Goal: Information Seeking & Learning: Learn about a topic

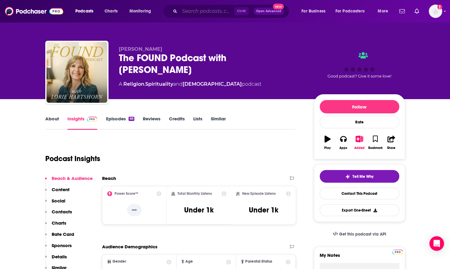
click at [217, 13] on input "Search podcasts, credits, & more..." at bounding box center [206, 11] width 55 height 10
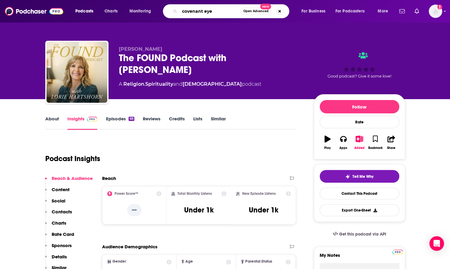
type input "covenant eyes"
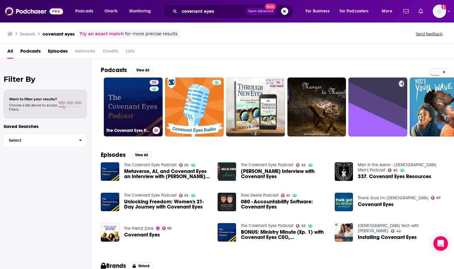
click at [142, 114] on link "55 The Covenant Eyes Podcast" at bounding box center [133, 106] width 59 height 59
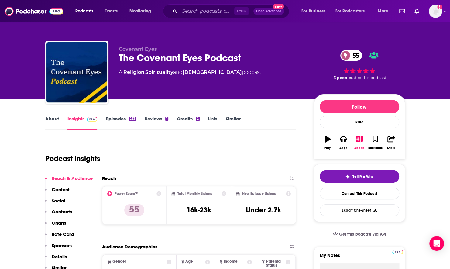
click at [55, 116] on link "About" at bounding box center [52, 123] width 14 height 14
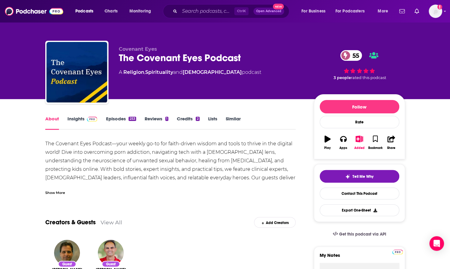
click at [55, 116] on link "About" at bounding box center [52, 123] width 14 height 14
click at [61, 193] on div "Show More" at bounding box center [55, 192] width 20 height 6
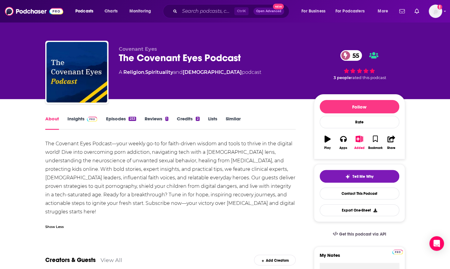
click at [77, 118] on link "Insights" at bounding box center [82, 123] width 30 height 14
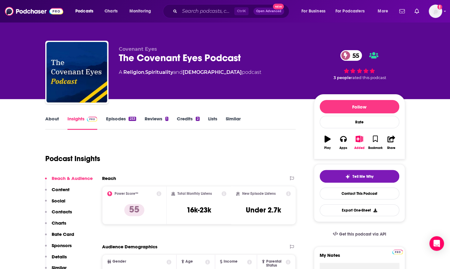
click at [49, 120] on link "About" at bounding box center [52, 123] width 14 height 14
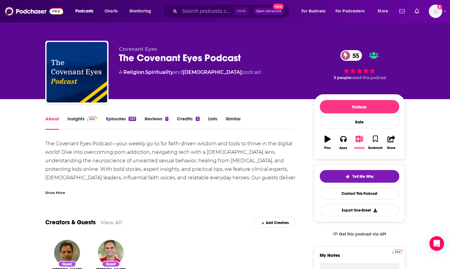
click at [357, 138] on icon "button" at bounding box center [359, 138] width 8 height 7
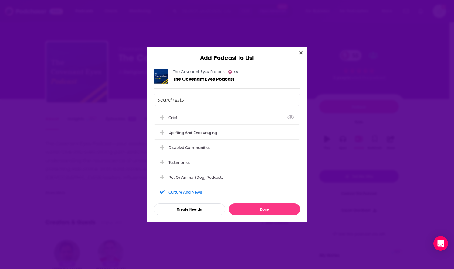
click at [194, 101] on input "Add Podcast To List" at bounding box center [227, 100] width 146 height 12
click at [186, 119] on div "Sex Related Topics" at bounding box center [188, 117] width 38 height 5
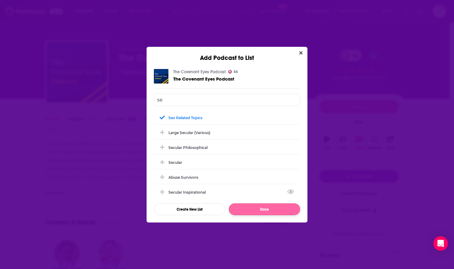
type input "se"
click at [257, 206] on button "Done" at bounding box center [264, 209] width 71 height 12
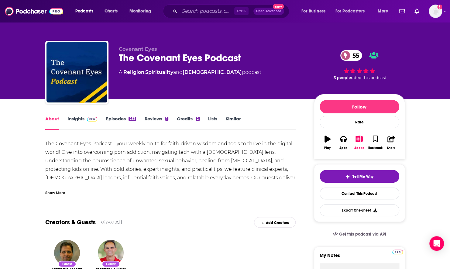
click at [52, 191] on div "Show More" at bounding box center [55, 192] width 20 height 6
